Goal: Book appointment/travel/reservation

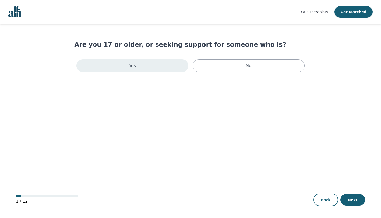
click at [144, 65] on div "Yes" at bounding box center [132, 65] width 112 height 13
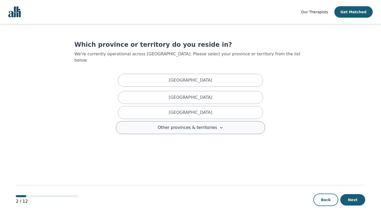
click at [186, 126] on button "Other provinces & territories" at bounding box center [190, 127] width 149 height 13
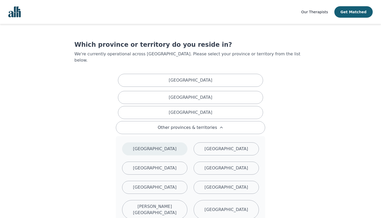
click at [171, 143] on div "[GEOGRAPHIC_DATA]" at bounding box center [154, 148] width 65 height 13
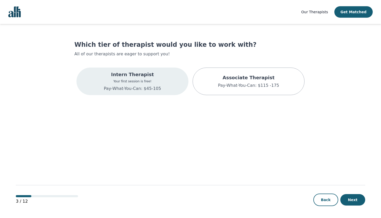
click at [151, 89] on p "Pay-What-You-Can: $45-105" at bounding box center [132, 88] width 57 height 6
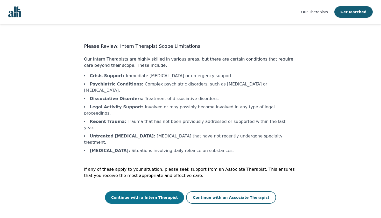
click at [147, 191] on button "Continue with a Intern Therapist" at bounding box center [144, 197] width 79 height 12
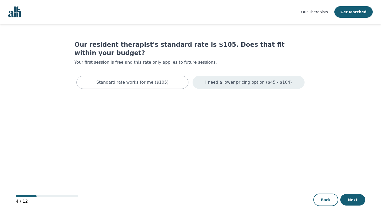
click at [228, 79] on div "I need a lower pricing option ($45 - $104)" at bounding box center [249, 82] width 112 height 13
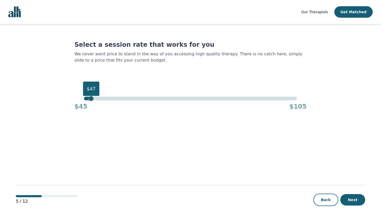
click at [93, 100] on div "$47" at bounding box center [190, 98] width 213 height 4
click at [354, 198] on button "Next" at bounding box center [352, 199] width 25 height 11
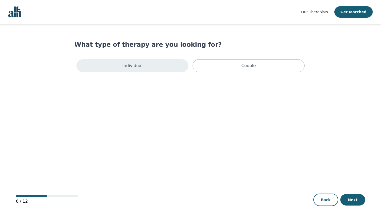
click at [171, 71] on div "Individual" at bounding box center [132, 65] width 112 height 13
